Goal: Task Accomplishment & Management: Use online tool/utility

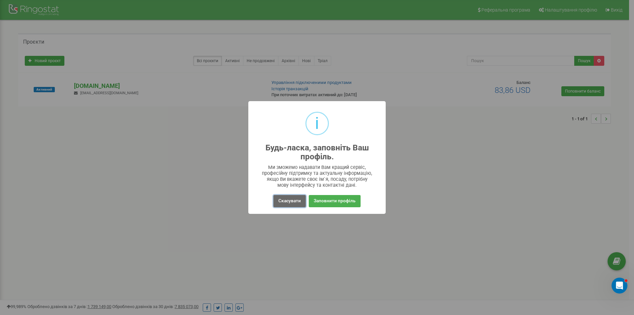
click at [291, 202] on button "Скасувати" at bounding box center [290, 201] width 32 height 12
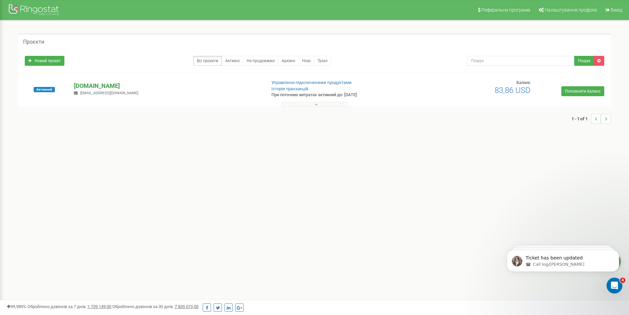
click at [114, 86] on p "[DOMAIN_NAME]" at bounding box center [167, 86] width 187 height 9
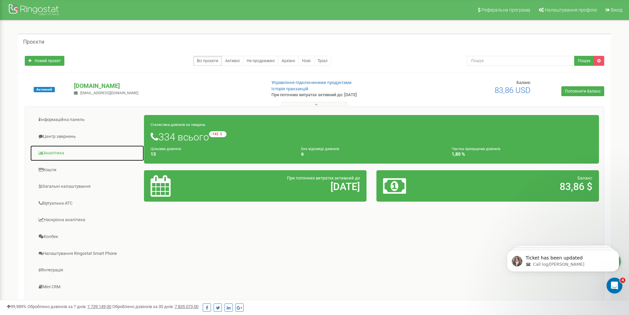
click at [62, 154] on link "Аналiтика" at bounding box center [87, 153] width 114 height 16
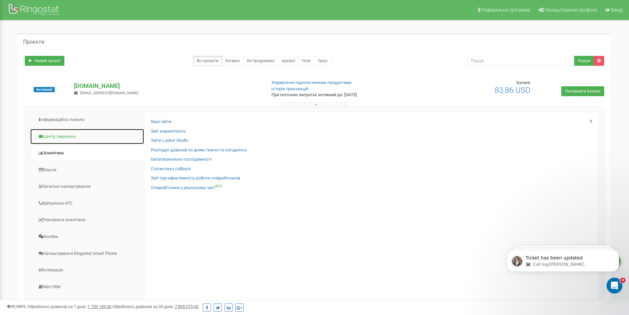
click at [45, 135] on link "Центр звернень" at bounding box center [87, 136] width 114 height 16
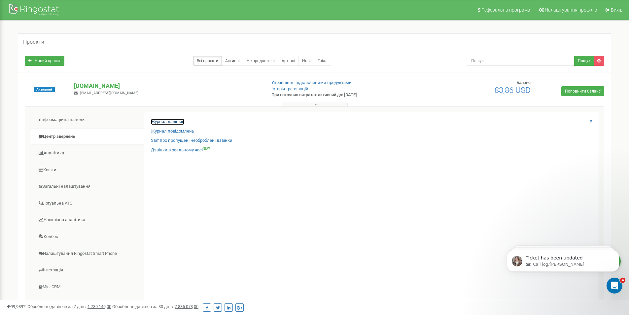
click at [172, 123] on link "Журнал дзвінків" at bounding box center [167, 122] width 33 height 6
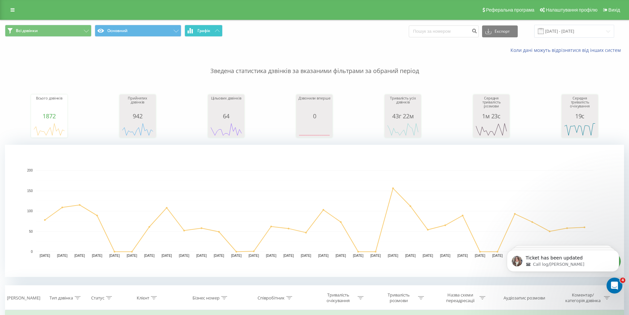
click at [207, 33] on button "Графік" at bounding box center [204, 31] width 38 height 12
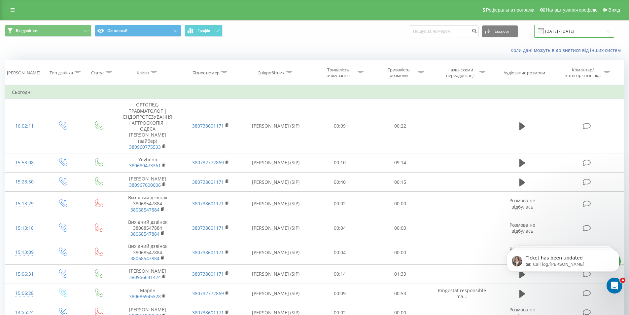
click at [568, 29] on input "[DATE] - [DATE]" at bounding box center [574, 31] width 80 height 13
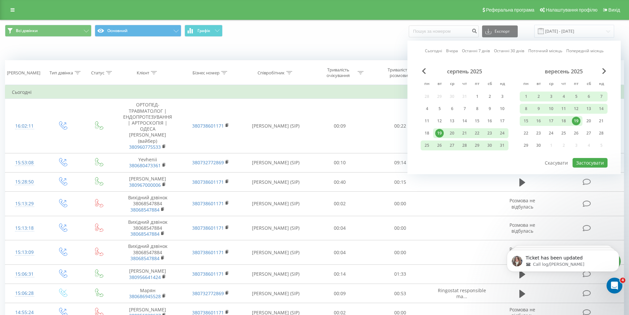
click at [576, 121] on div "19" at bounding box center [576, 121] width 9 height 9
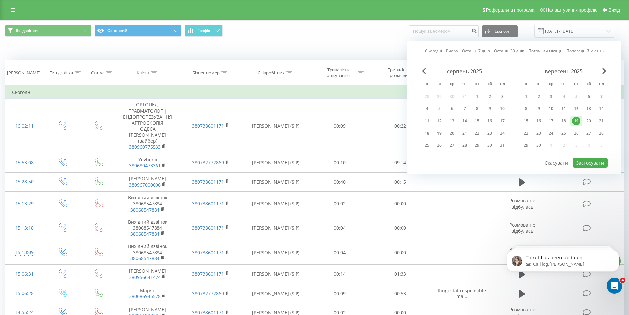
click at [609, 69] on div "Сьогодні Вчора Останні 7 днів Останні 30 днів Поточний місяць Попередній місяць…" at bounding box center [514, 107] width 213 height 133
click at [607, 69] on div "вересень 2025" at bounding box center [564, 71] width 88 height 7
click at [604, 71] on span "Next Month" at bounding box center [605, 71] width 4 height 6
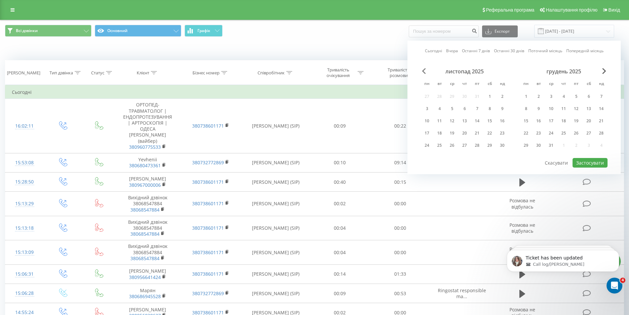
drag, startPoint x: 606, startPoint y: 70, endPoint x: 422, endPoint y: 69, distance: 184.3
click at [421, 69] on div "Сьогодні Вчора Останні 7 днів Останні 30 днів Поточний місяць Попередній місяць…" at bounding box center [514, 107] width 213 height 133
click at [422, 70] on span "Previous Month" at bounding box center [424, 71] width 4 height 6
click at [423, 71] on span "Previous Month" at bounding box center [424, 71] width 4 height 6
click at [477, 119] on div "19" at bounding box center [477, 121] width 9 height 9
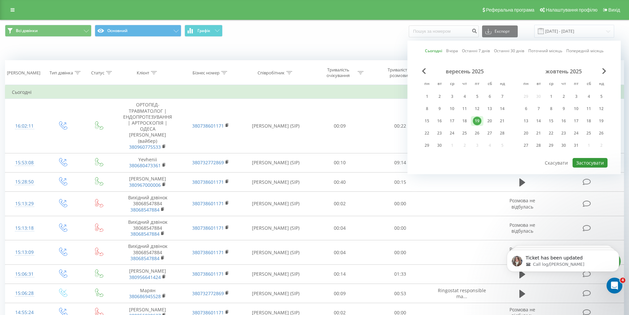
click at [591, 162] on button "Застосувати" at bounding box center [590, 163] width 35 height 10
type input "[DATE] - [DATE]"
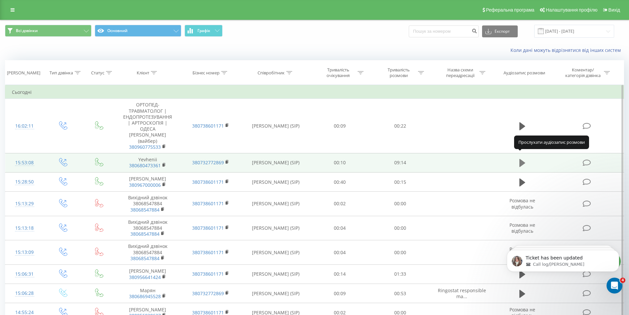
click at [522, 159] on icon at bounding box center [523, 163] width 6 height 8
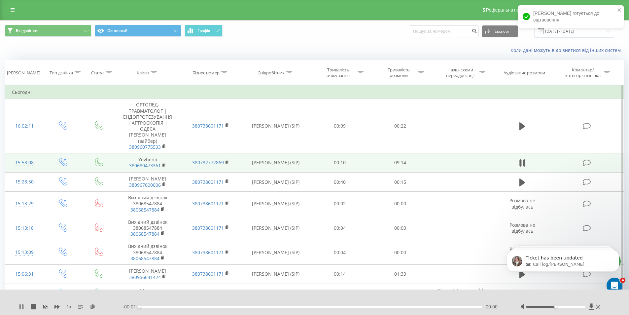
click at [22, 307] on icon at bounding box center [22, 306] width 1 height 5
click at [525, 160] on icon at bounding box center [523, 162] width 6 height 9
click at [521, 159] on icon at bounding box center [521, 162] width 2 height 7
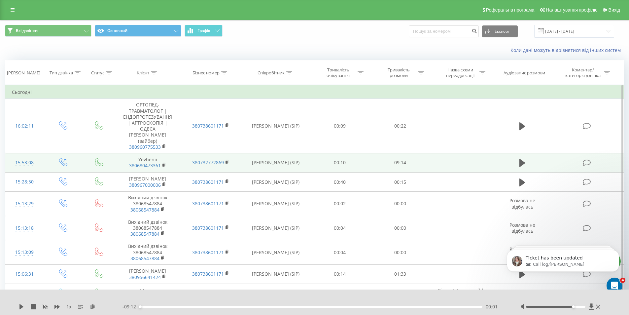
drag, startPoint x: 556, startPoint y: 307, endPoint x: 572, endPoint y: 309, distance: 15.9
click at [572, 309] on div at bounding box center [562, 306] width 82 height 7
click at [22, 307] on icon at bounding box center [21, 306] width 4 height 5
drag, startPoint x: 575, startPoint y: 308, endPoint x: 579, endPoint y: 308, distance: 3.6
click at [579, 308] on div at bounding box center [562, 306] width 82 height 7
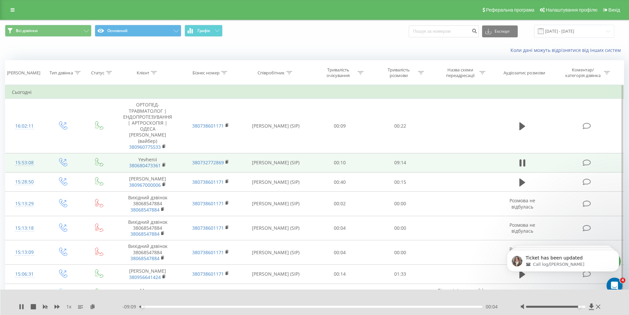
drag, startPoint x: 574, startPoint y: 308, endPoint x: 578, endPoint y: 308, distance: 4.3
click at [578, 308] on div at bounding box center [562, 306] width 82 height 7
click at [69, 308] on span "1 x" at bounding box center [68, 306] width 5 height 7
click at [67, 307] on span "1 x" at bounding box center [68, 306] width 5 height 7
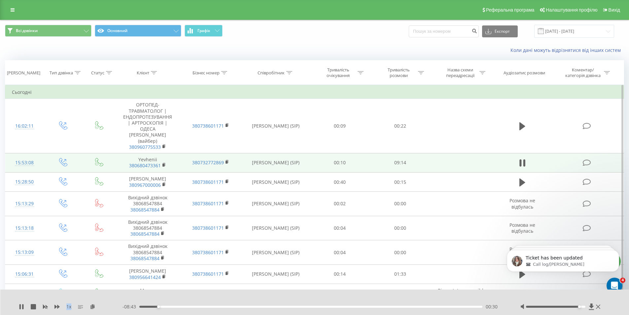
click at [81, 305] on icon at bounding box center [80, 306] width 5 height 5
click at [80, 305] on rect at bounding box center [80, 305] width 5 height 1
click at [68, 307] on span "1 x" at bounding box center [68, 306] width 5 height 7
click at [69, 308] on span "1 x" at bounding box center [68, 306] width 5 height 7
drag, startPoint x: 67, startPoint y: 306, endPoint x: 72, endPoint y: 306, distance: 4.6
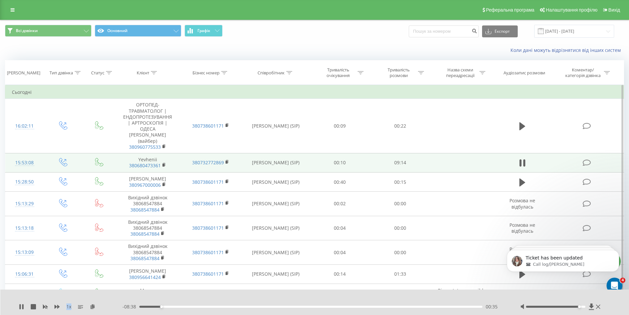
click at [72, 306] on div "1 x" at bounding box center [71, 306] width 104 height 7
click at [78, 300] on div at bounding box center [310, 297] width 467 height 7
click at [20, 308] on icon at bounding box center [19, 306] width 1 height 5
click at [23, 306] on icon at bounding box center [21, 306] width 5 height 5
click at [585, 306] on div "Accessibility label" at bounding box center [585, 306] width 3 height 3
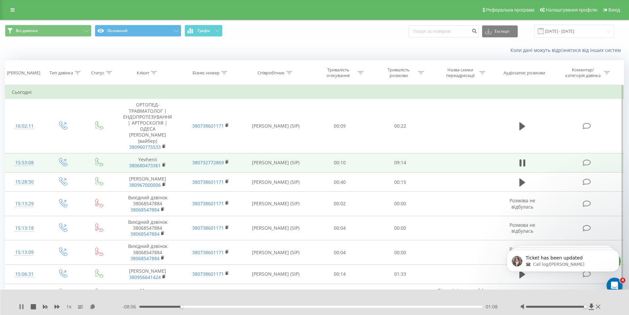
click at [20, 306] on icon at bounding box center [19, 306] width 1 height 5
click at [21, 307] on icon at bounding box center [21, 306] width 4 height 5
drag, startPoint x: 23, startPoint y: 307, endPoint x: 54, endPoint y: 299, distance: 31.0
click at [22, 306] on icon at bounding box center [22, 306] width 1 height 5
click at [22, 307] on icon at bounding box center [21, 306] width 4 height 5
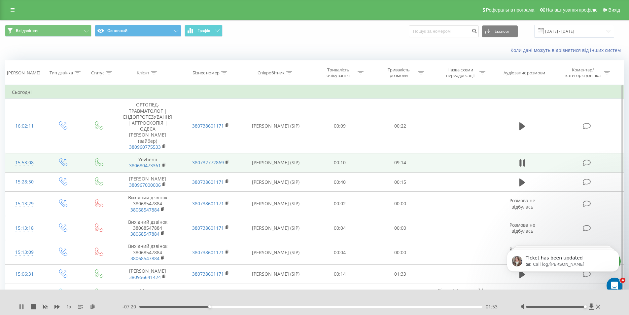
click at [20, 307] on icon at bounding box center [19, 306] width 1 height 5
click at [20, 307] on icon at bounding box center [21, 306] width 4 height 5
click at [21, 306] on icon at bounding box center [19, 306] width 1 height 5
click at [21, 307] on icon at bounding box center [21, 306] width 4 height 5
click at [21, 307] on icon at bounding box center [19, 306] width 1 height 5
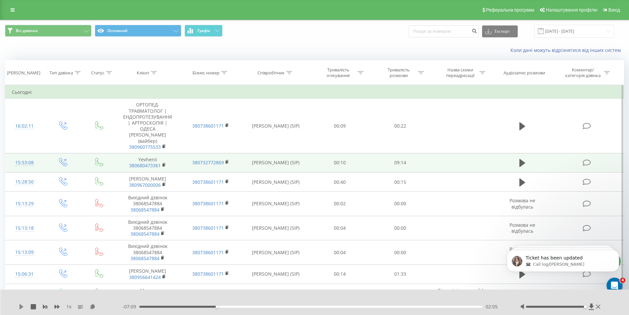
click at [21, 307] on icon at bounding box center [21, 306] width 4 height 5
click at [21, 307] on icon at bounding box center [19, 306] width 1 height 5
